Goal: Task Accomplishment & Management: Manage account settings

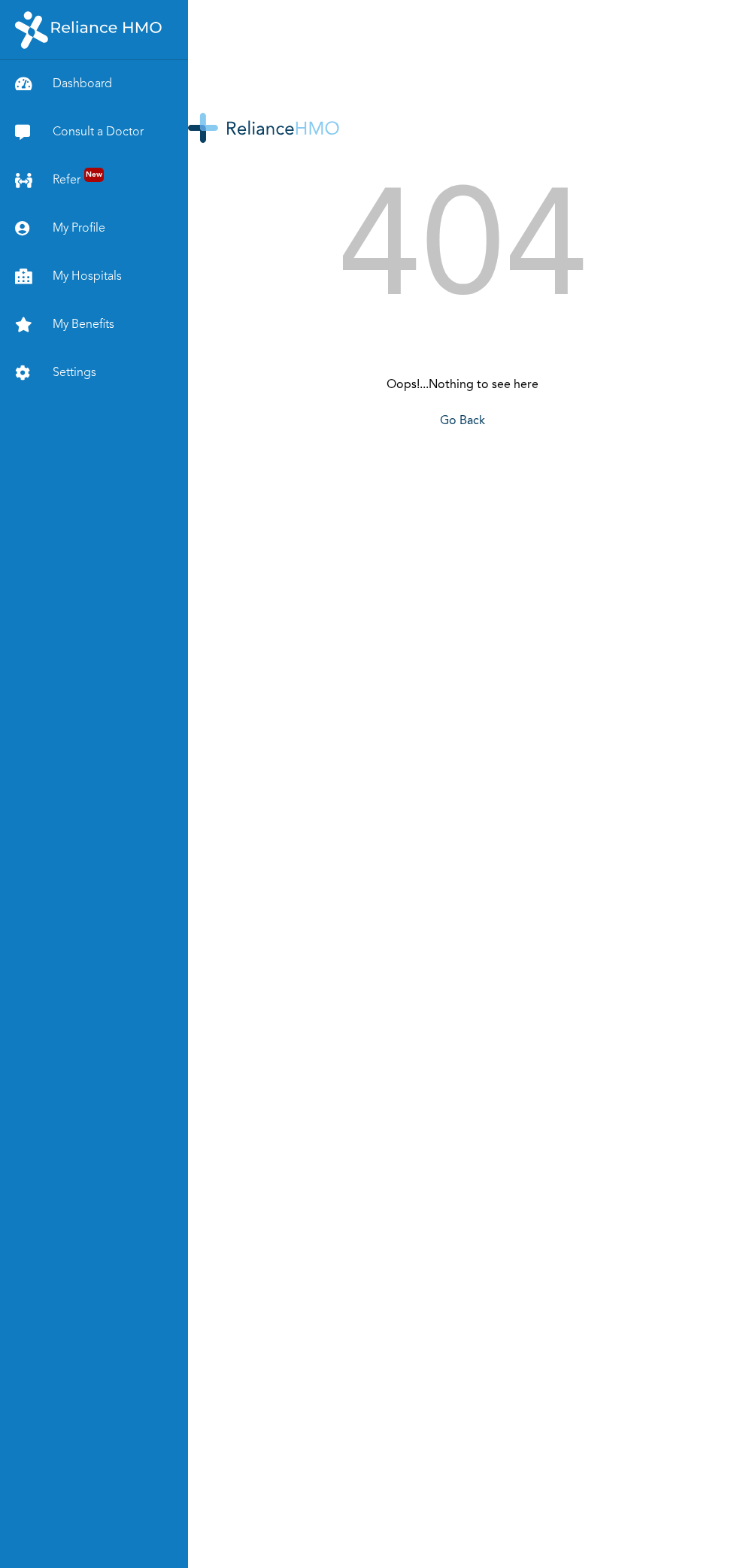
click at [65, 83] on link "Dashboard" at bounding box center [94, 85] width 188 height 48
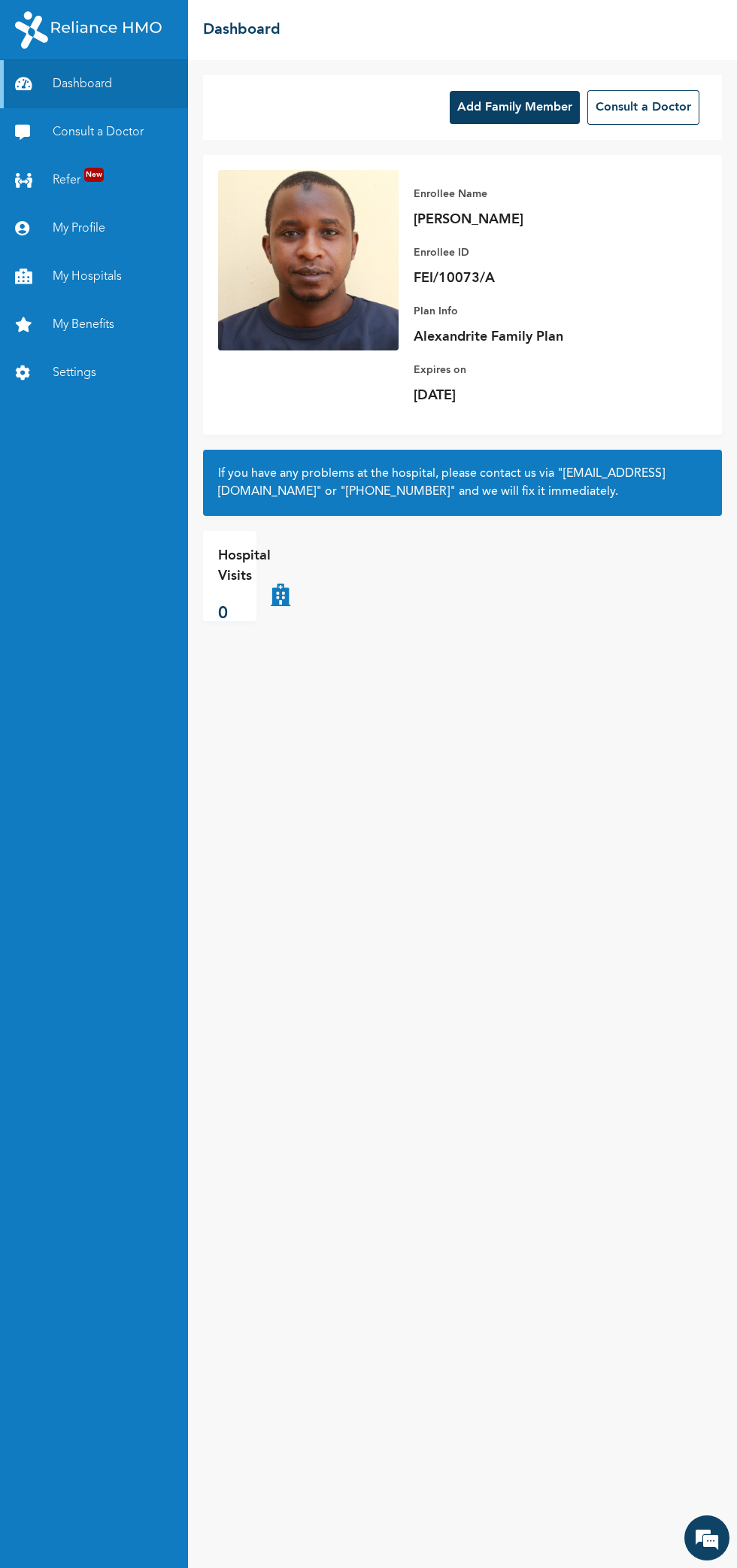
click at [479, 111] on button "Add Family Member" at bounding box center [514, 107] width 130 height 33
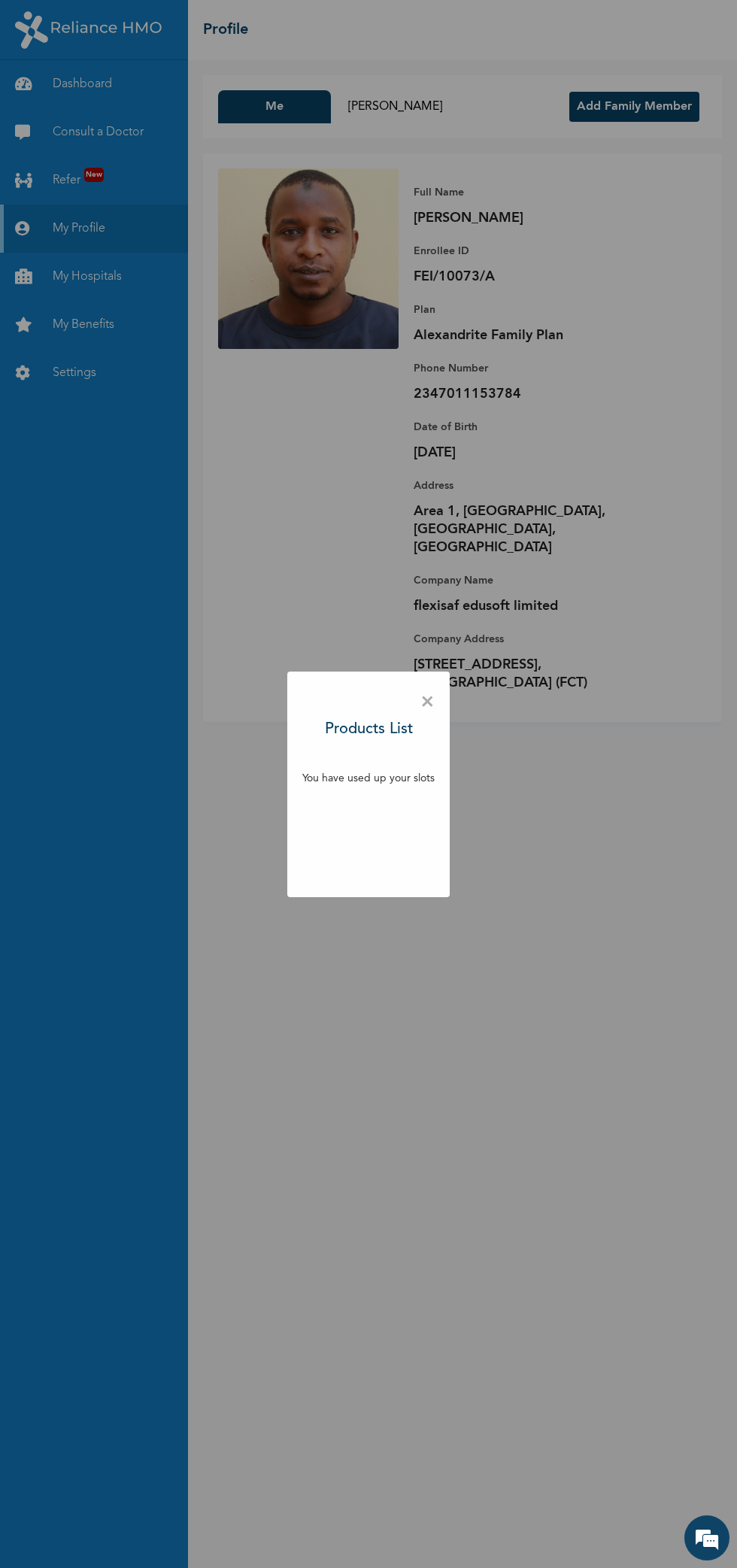
click at [427, 703] on span "×" at bounding box center [427, 702] width 15 height 31
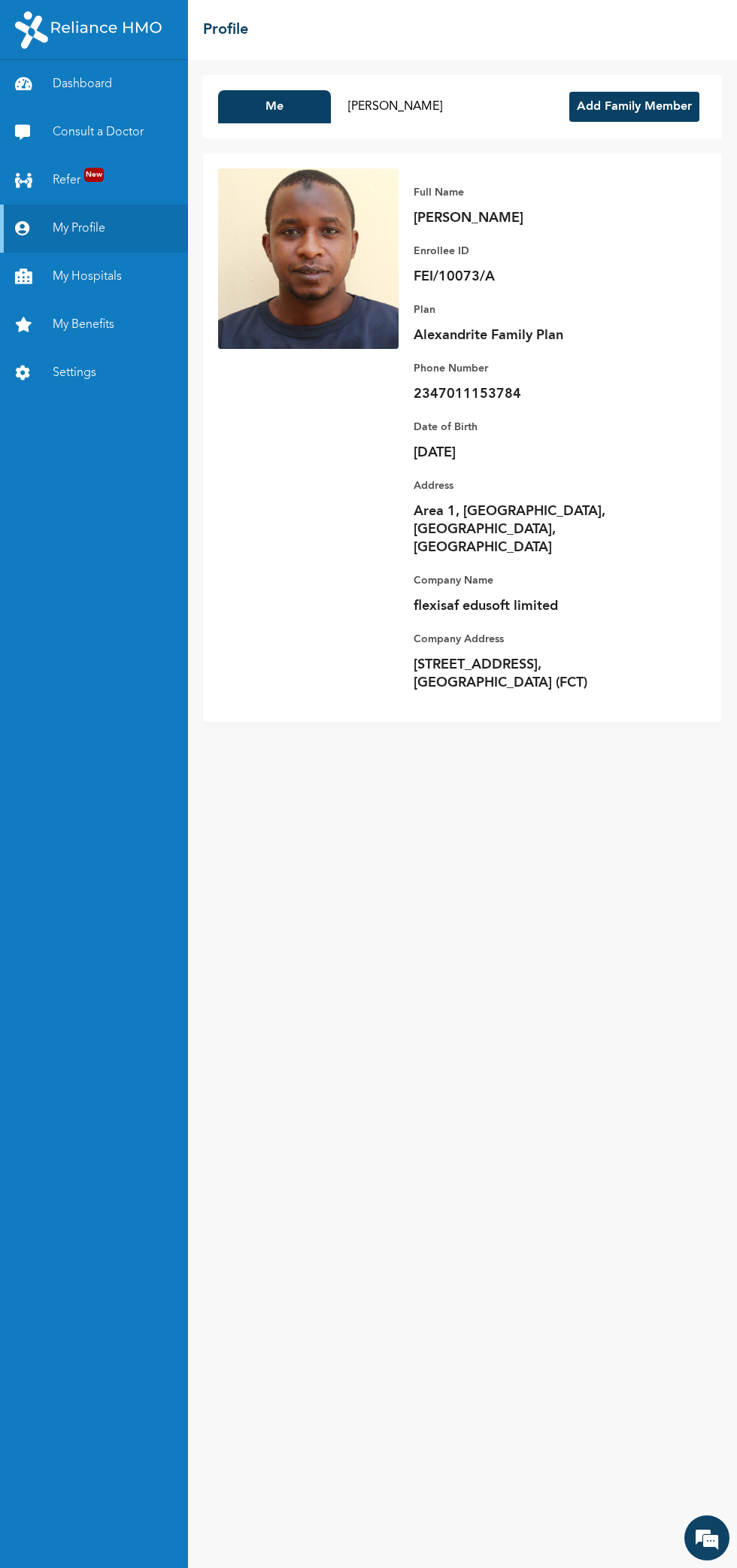
click at [404, 106] on button "[PERSON_NAME]" at bounding box center [395, 106] width 113 height 33
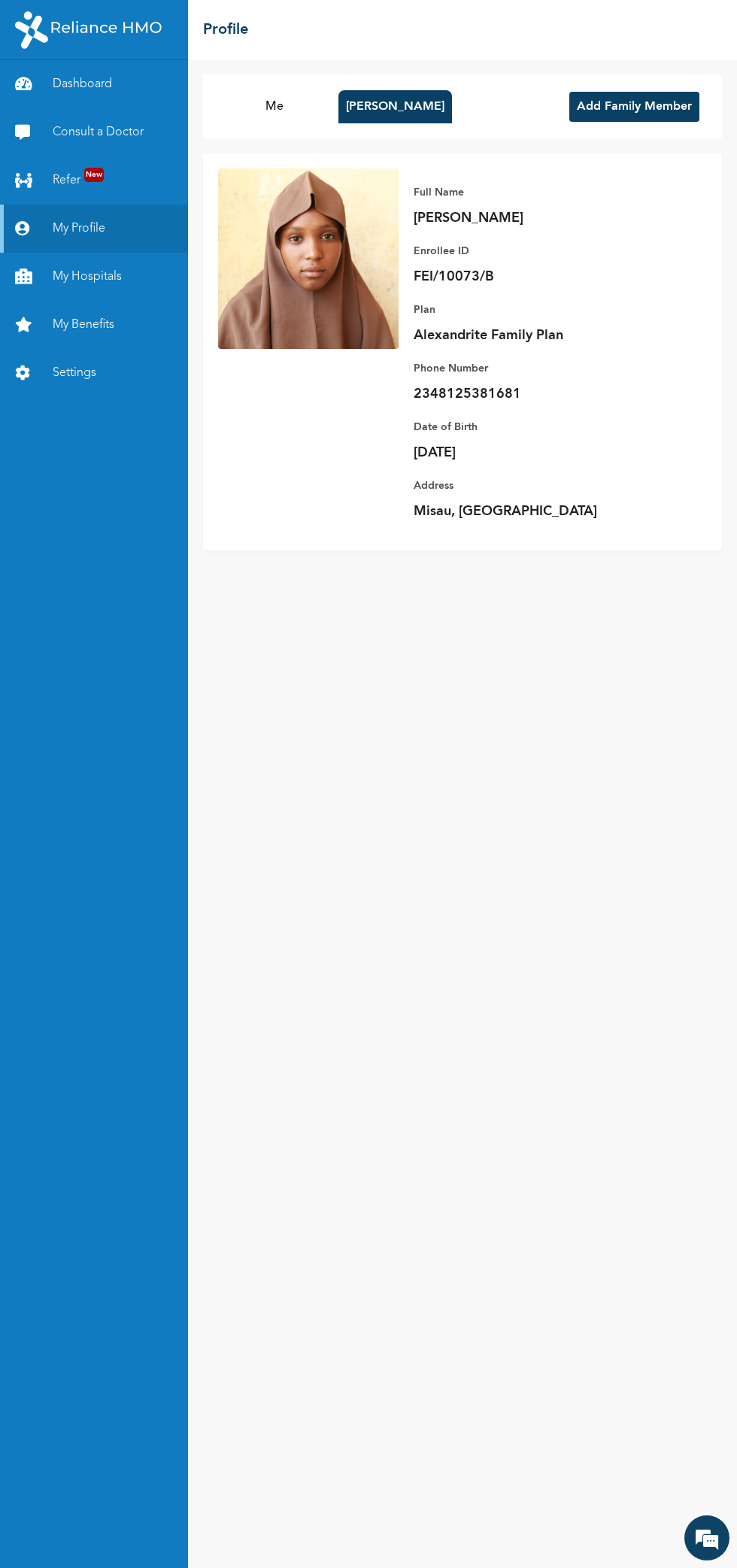
click at [274, 106] on button "Me" at bounding box center [274, 106] width 113 height 33
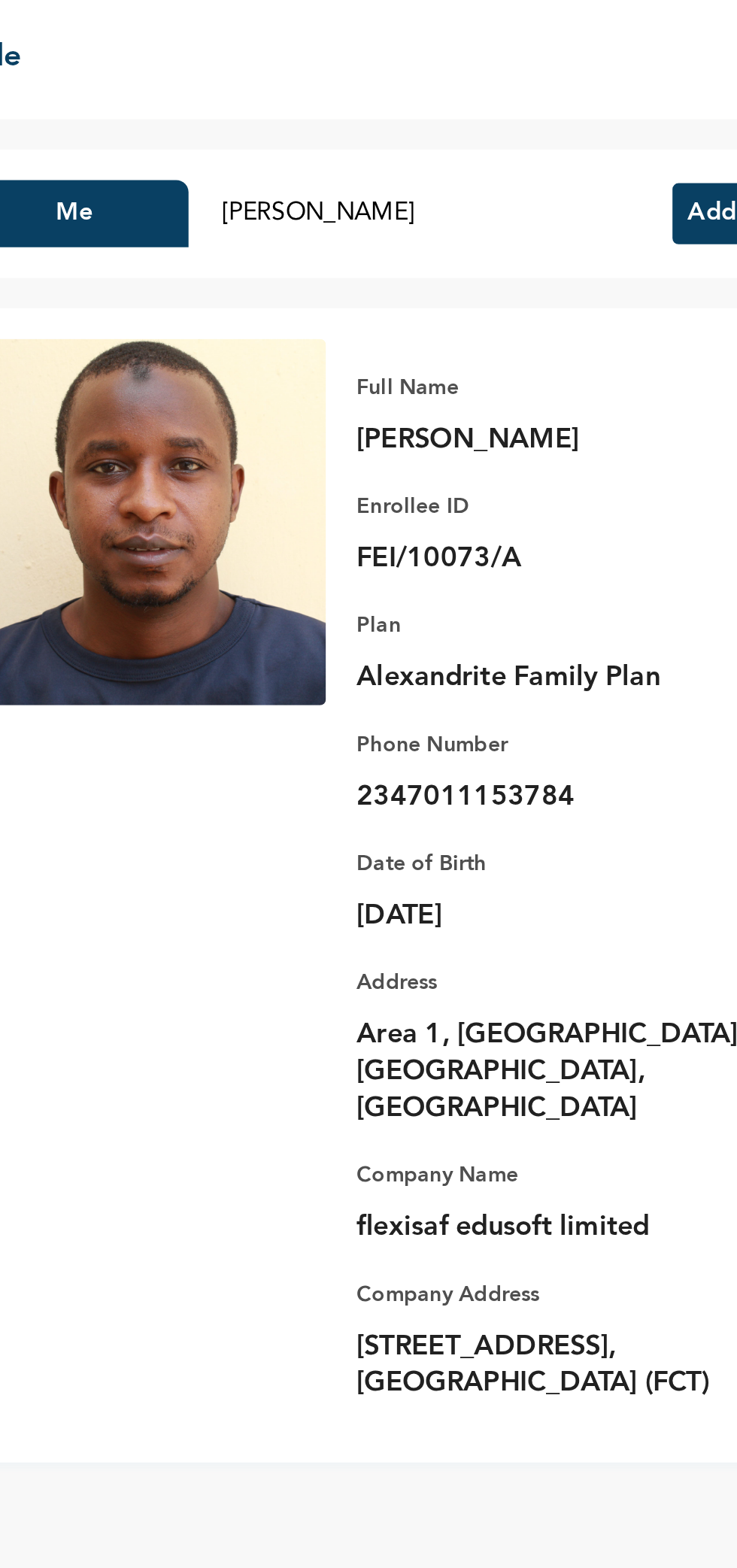
click at [442, 106] on button "[PERSON_NAME]" at bounding box center [395, 106] width 113 height 33
